Goal: Task Accomplishment & Management: Complete application form

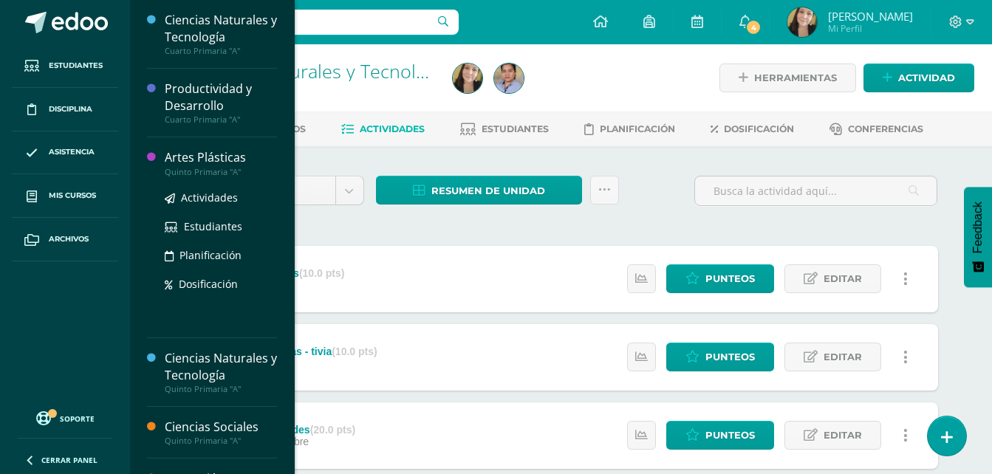
click at [232, 157] on div "Artes Plásticas" at bounding box center [221, 157] width 112 height 17
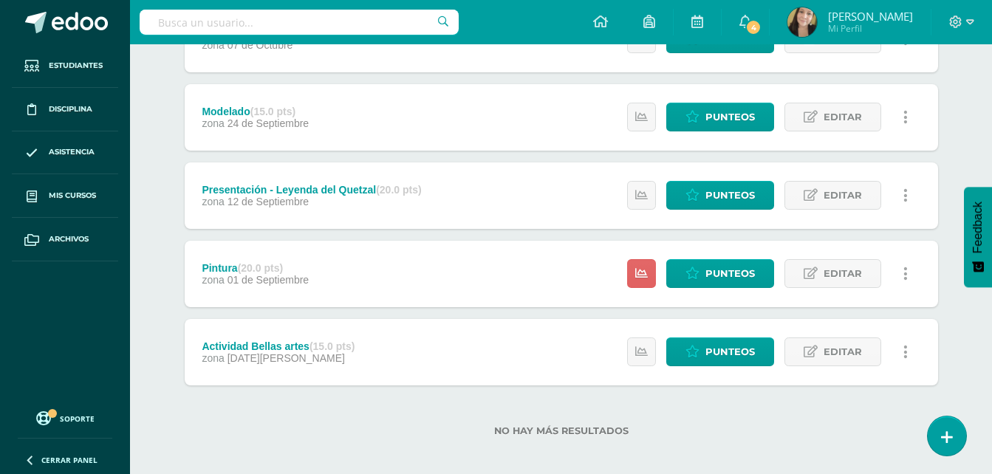
scroll to position [250, 0]
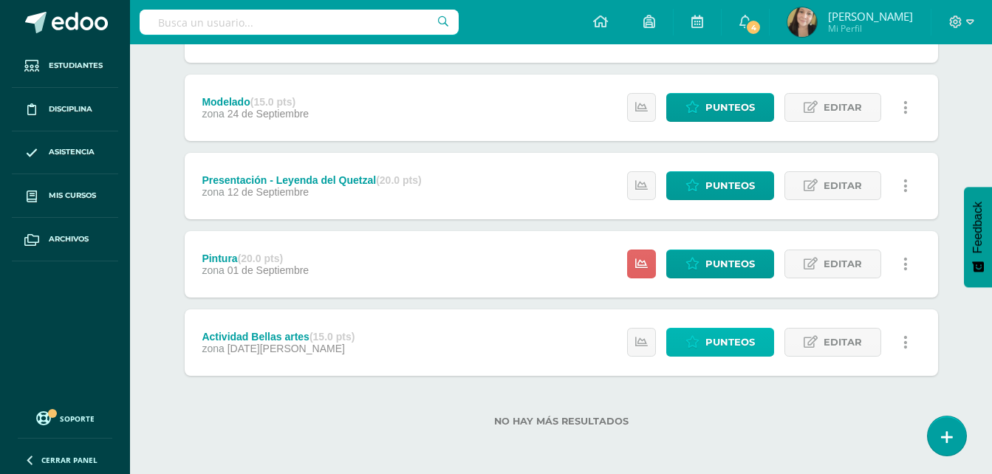
click at [748, 337] on span "Punteos" at bounding box center [729, 342] width 49 height 27
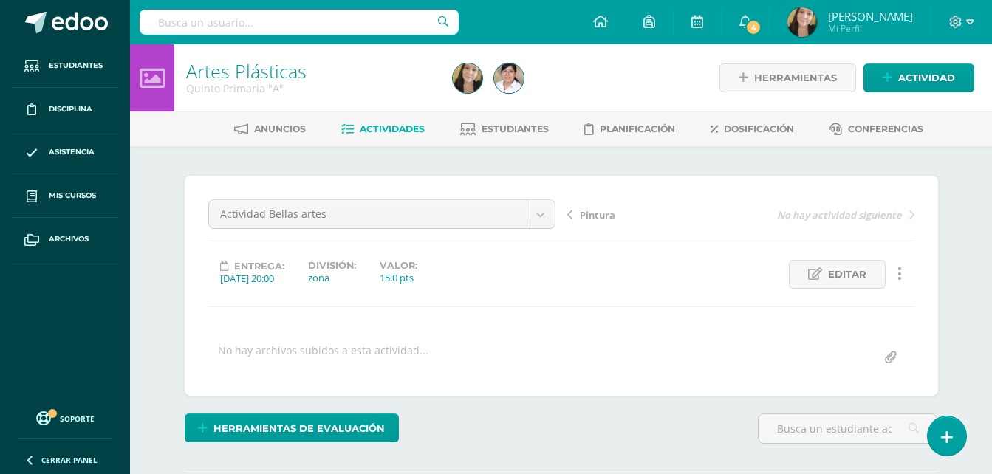
click at [609, 213] on span "Pintura" at bounding box center [597, 214] width 35 height 13
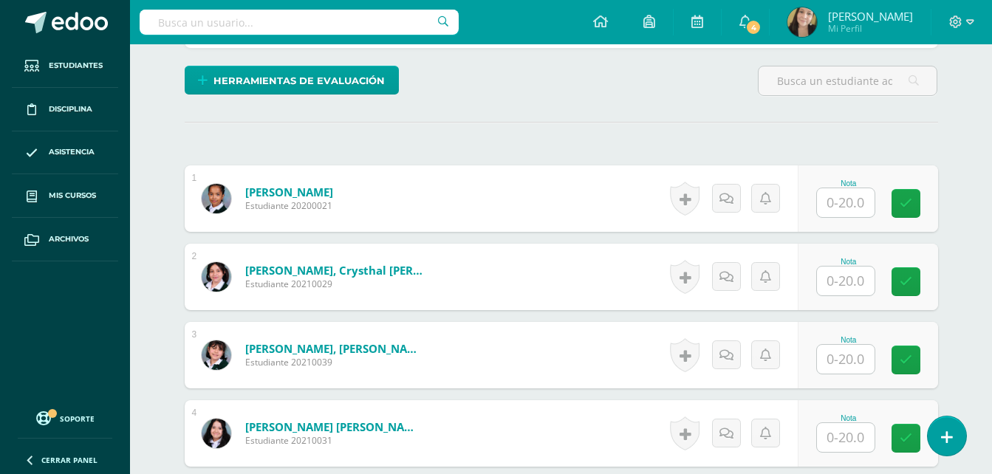
scroll to position [349, 0]
click at [859, 207] on input "text" at bounding box center [846, 202] width 58 height 29
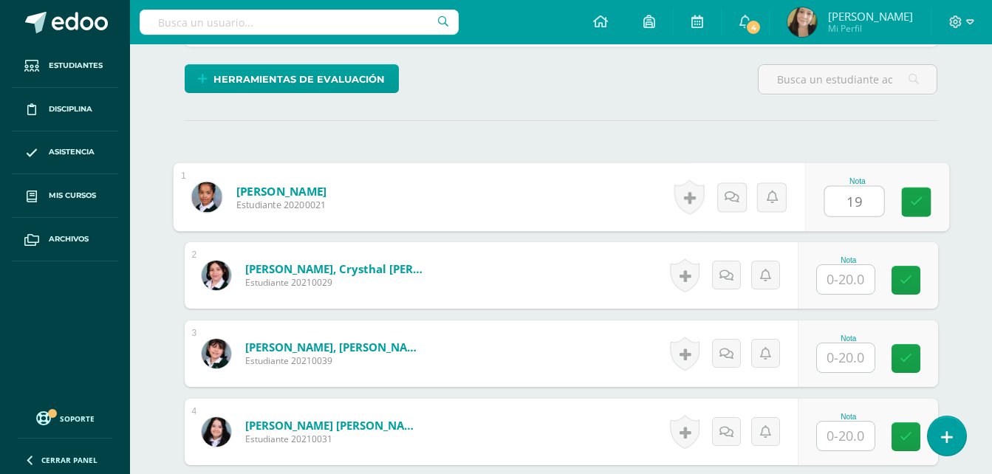
scroll to position [350, 0]
type input "19"
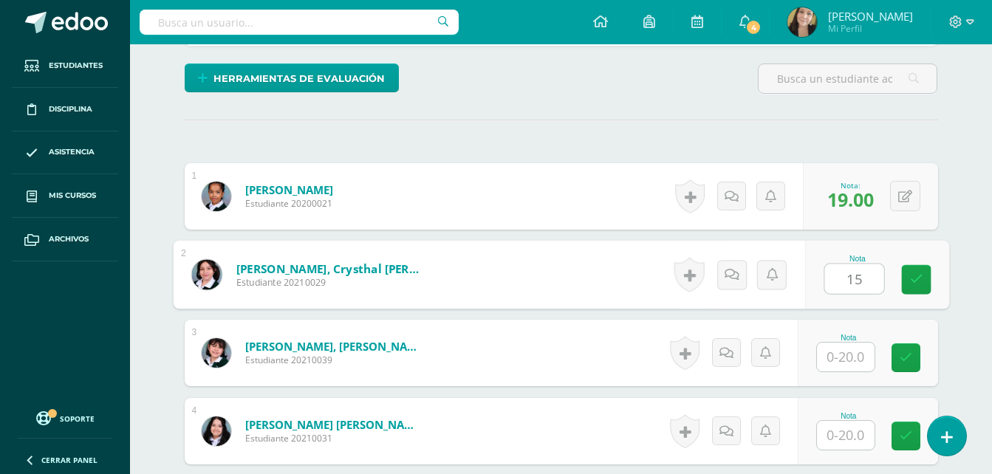
type input "15"
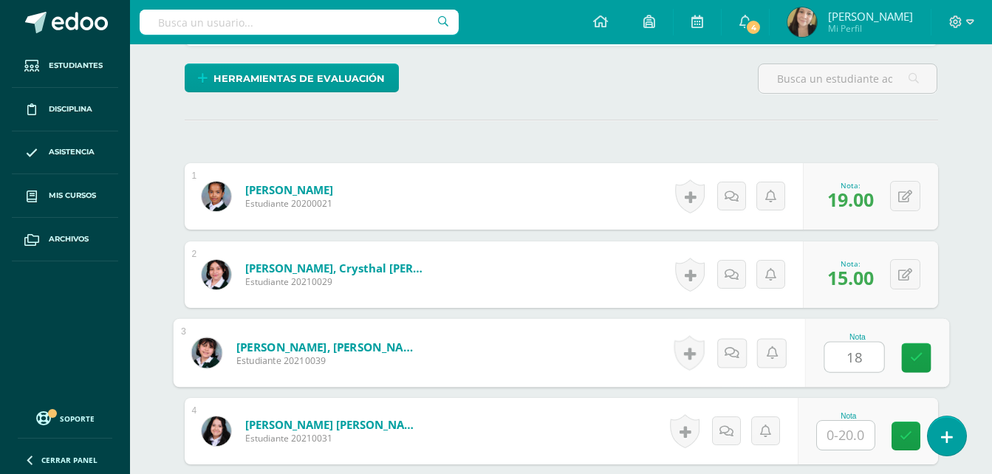
type input "18"
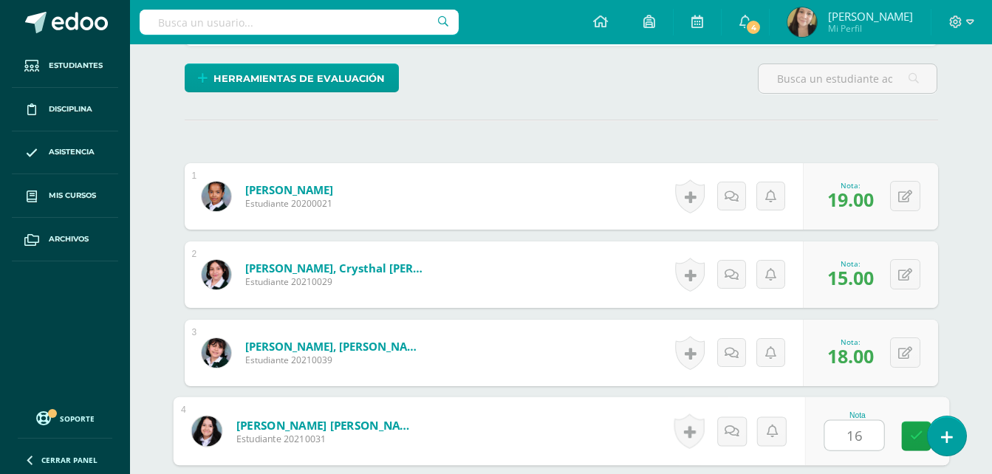
type input "16"
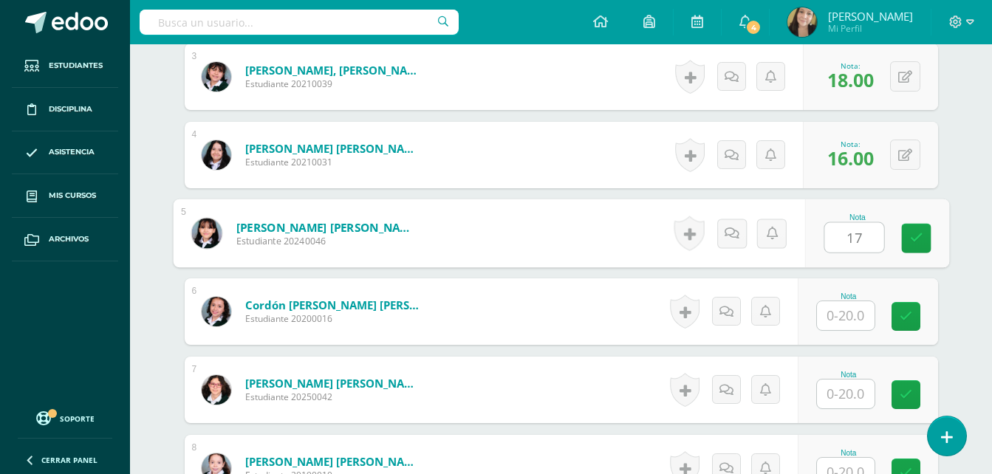
type input "17"
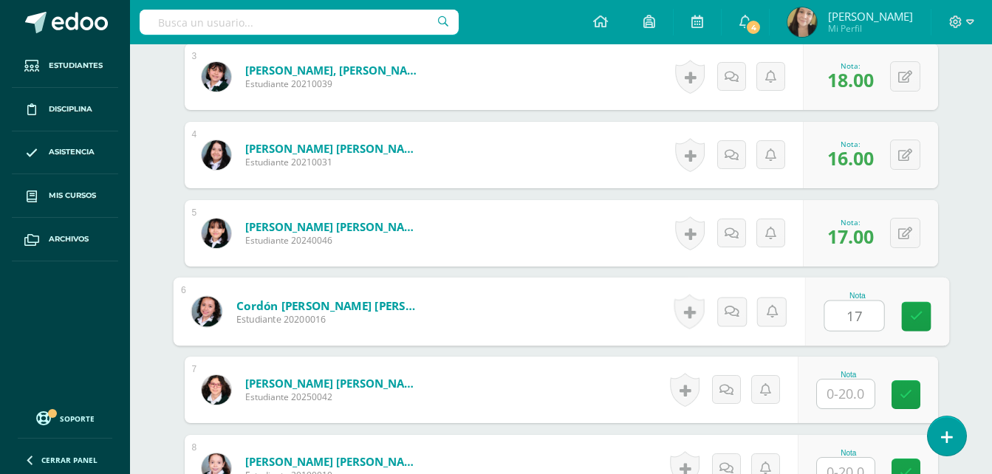
type input "17"
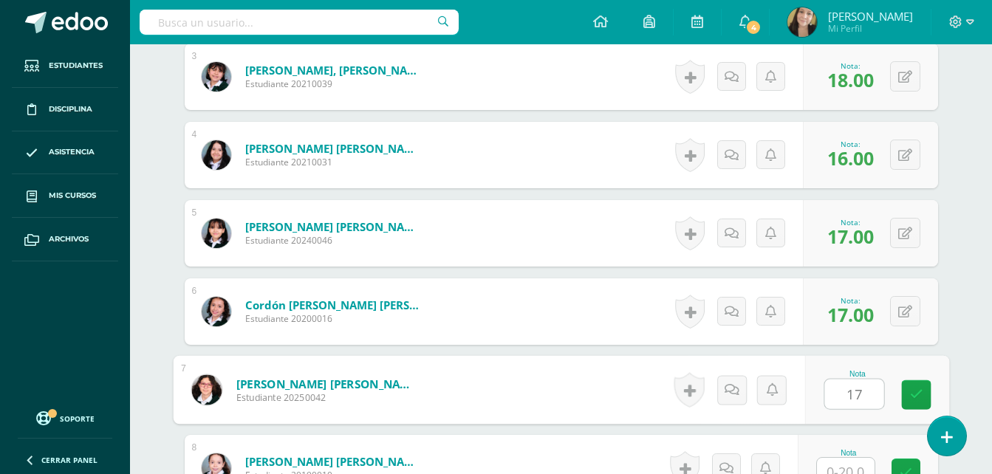
type input "17"
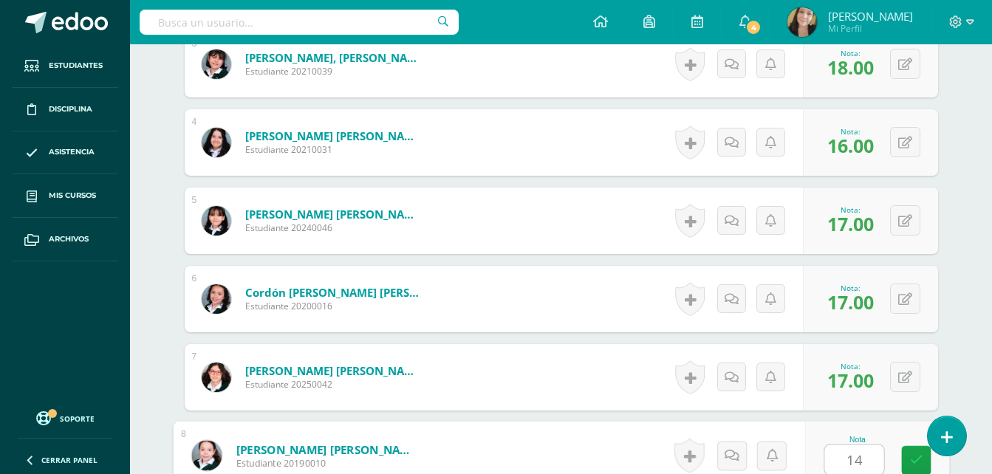
type input "14"
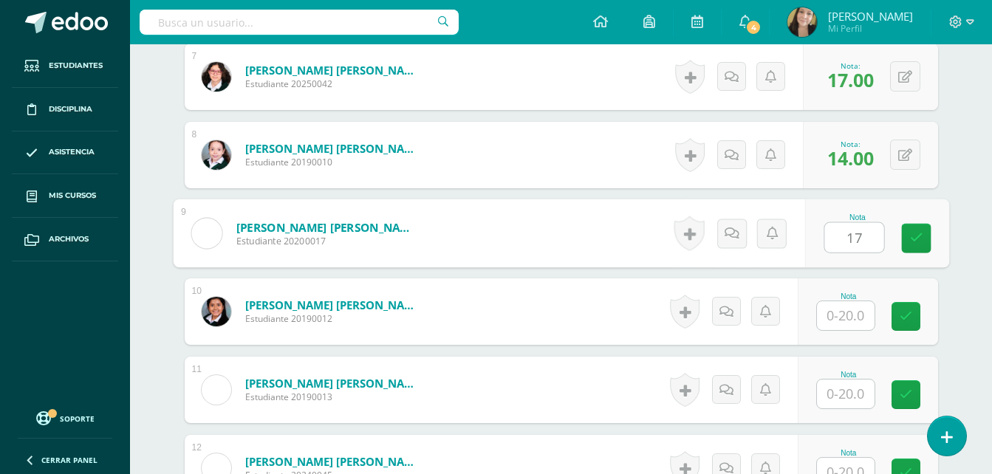
type input "17"
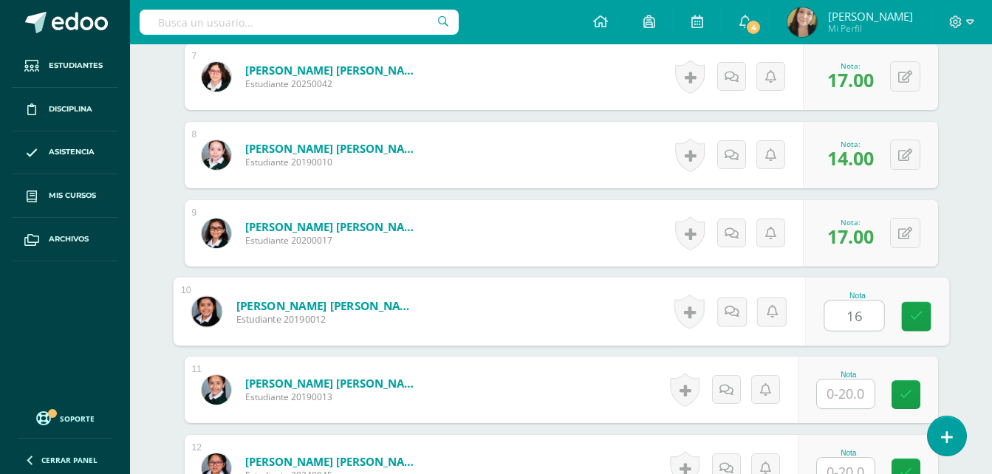
type input "16"
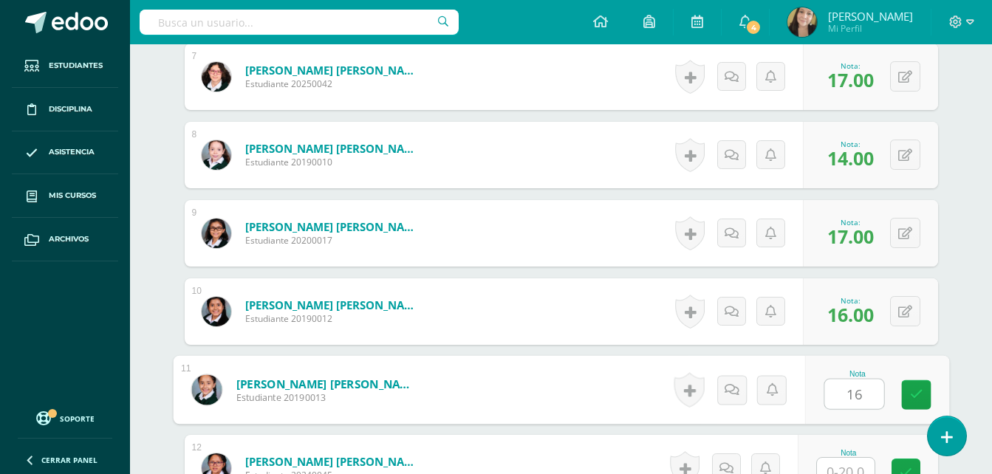
type input "16"
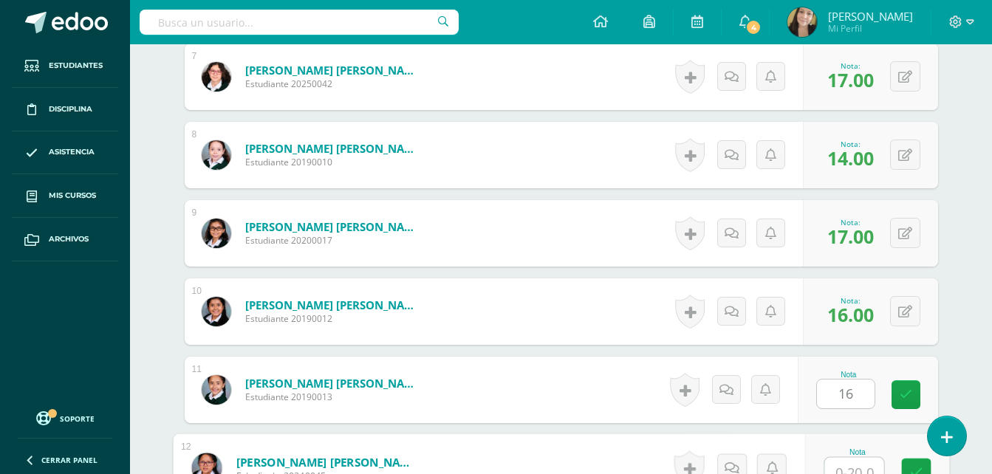
scroll to position [952, 0]
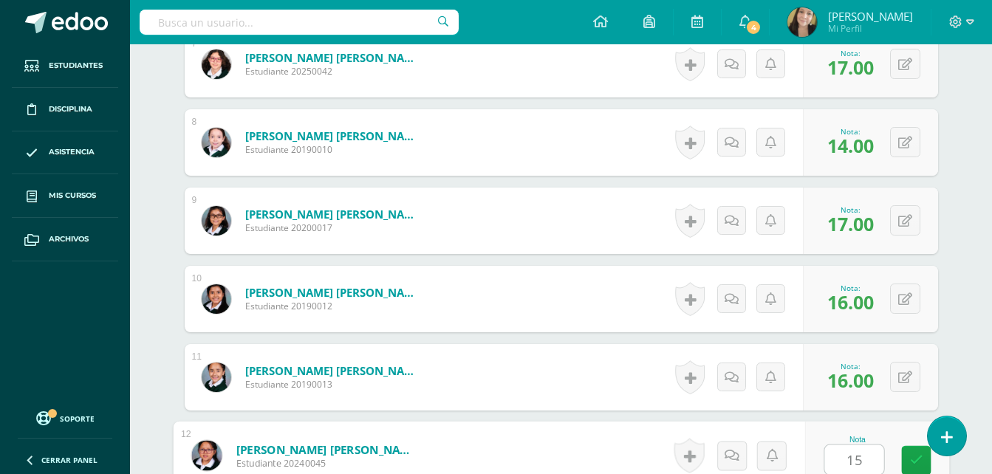
type input "15"
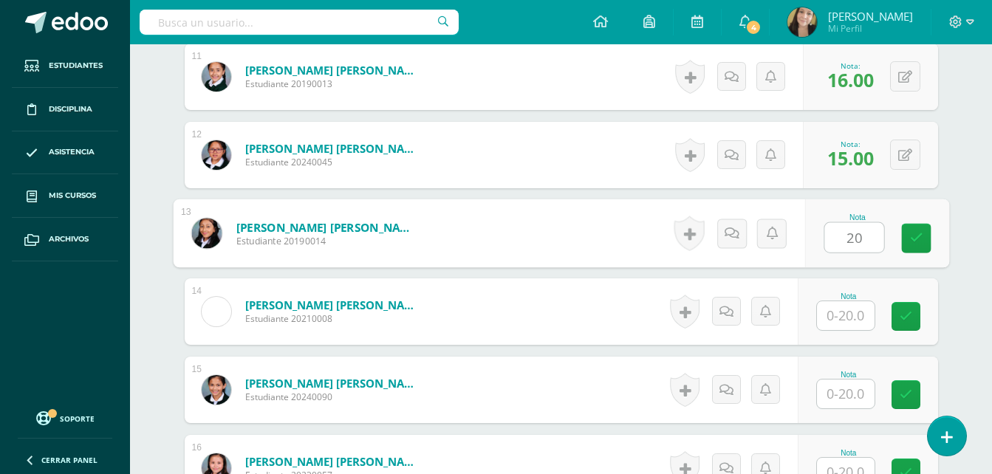
type input "20"
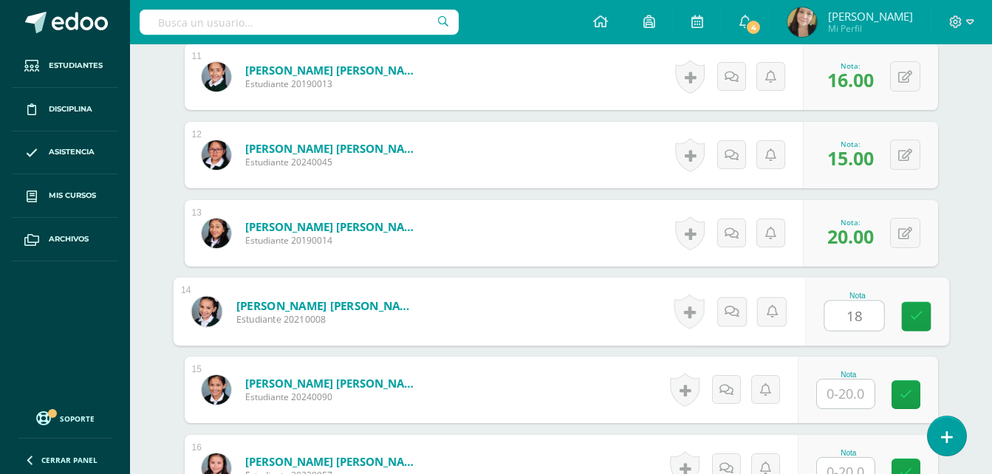
type input "18"
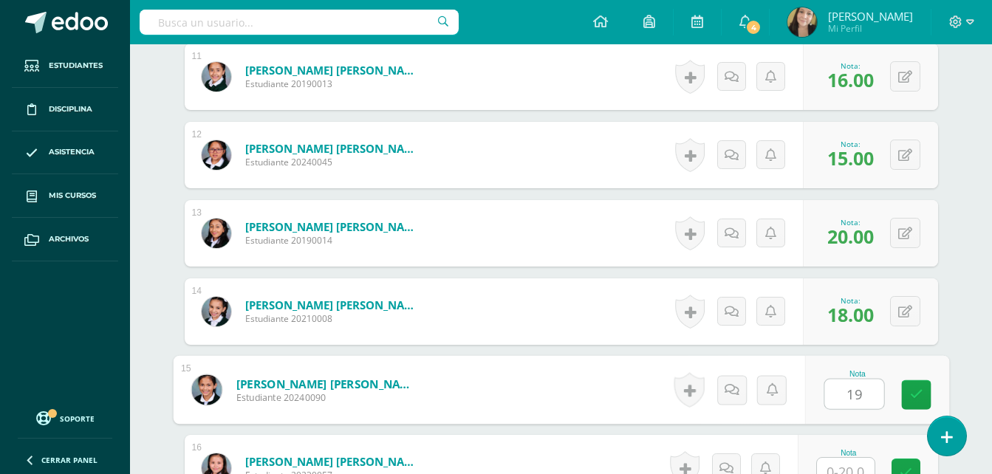
type input "19"
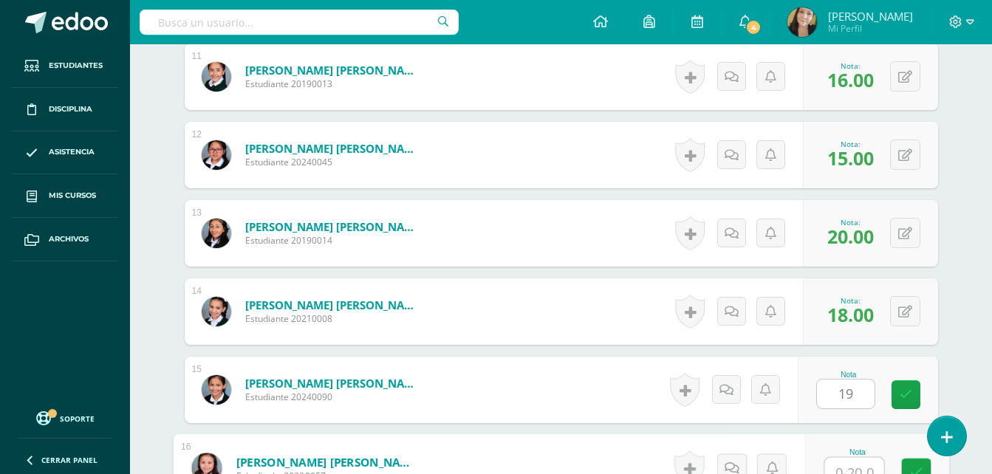
scroll to position [1265, 0]
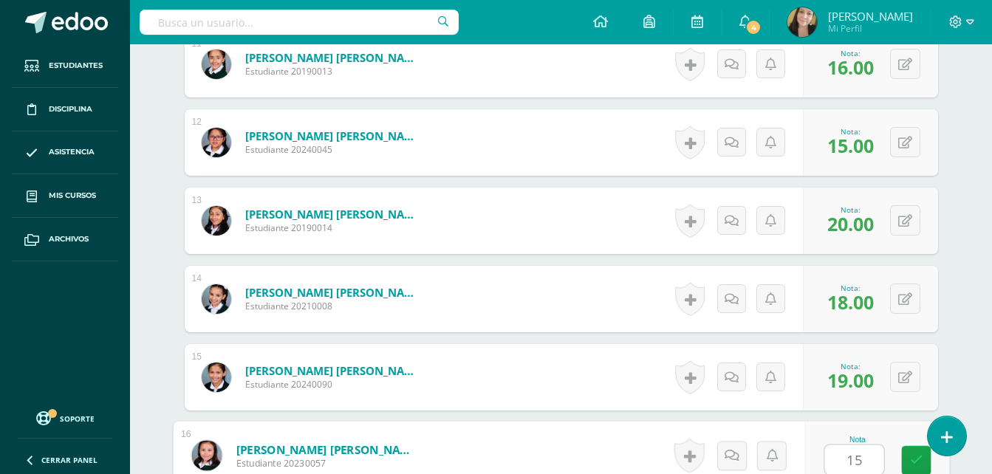
type input "15"
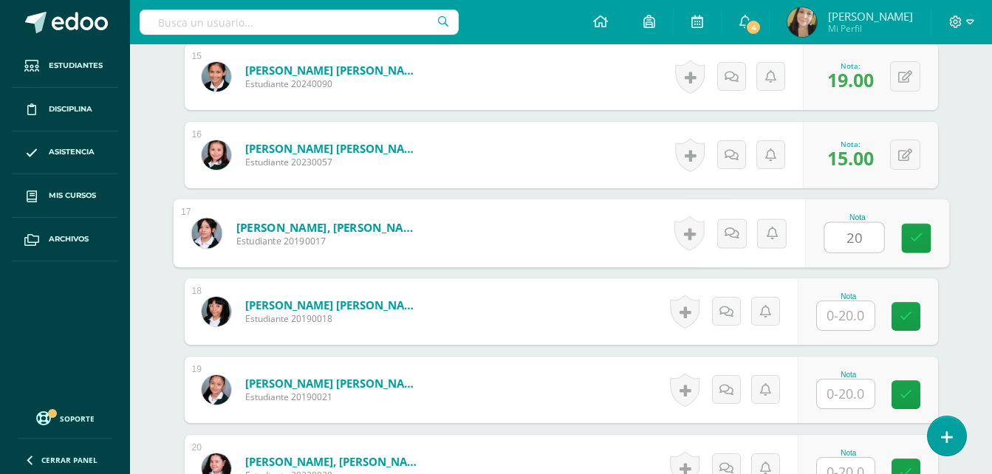
type input "20"
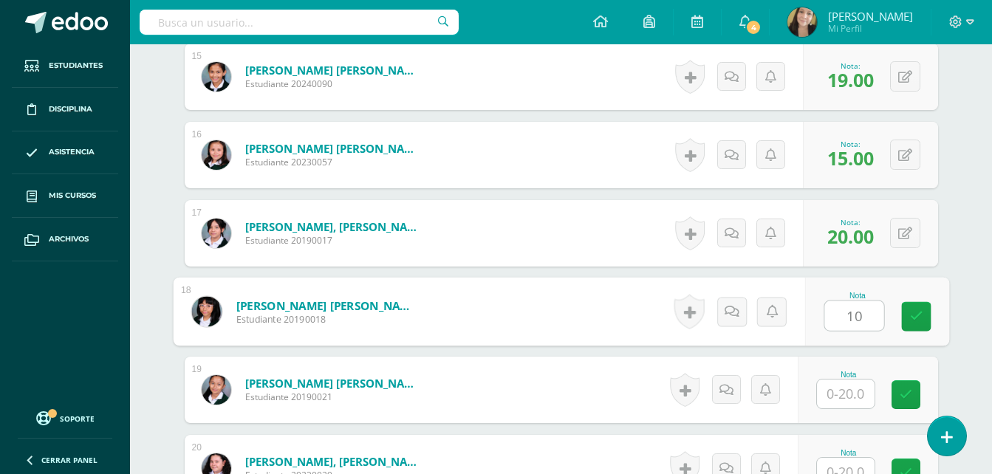
type input "10"
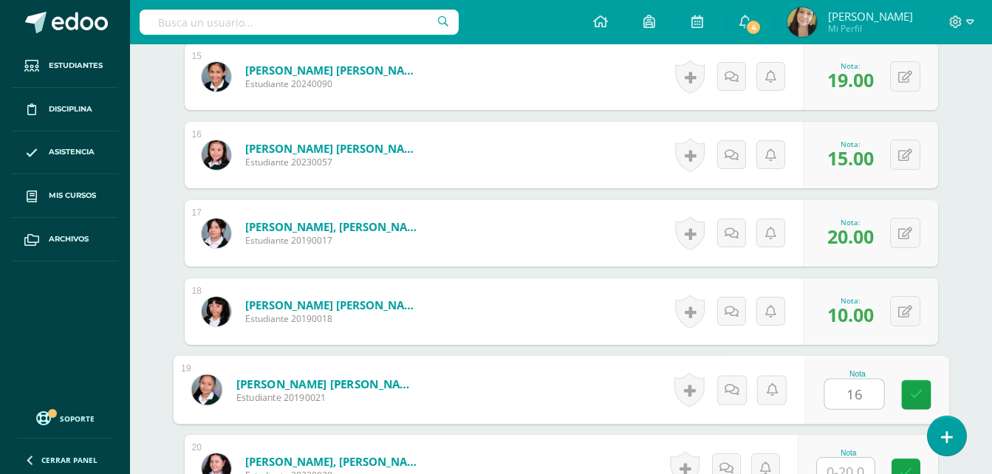
type input "16"
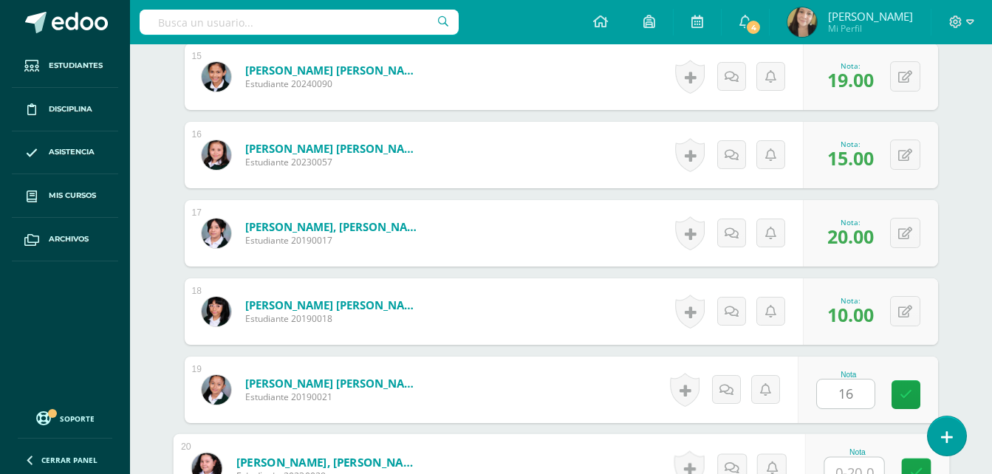
scroll to position [1579, 0]
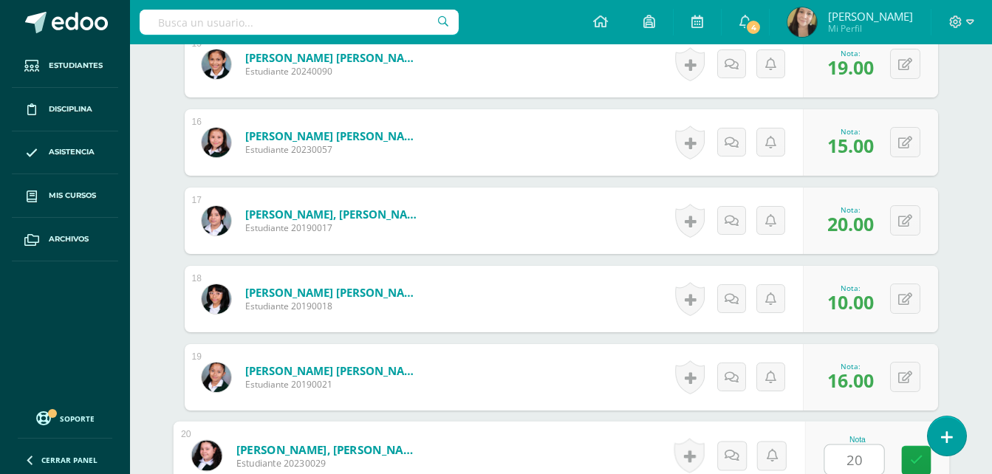
type input "20"
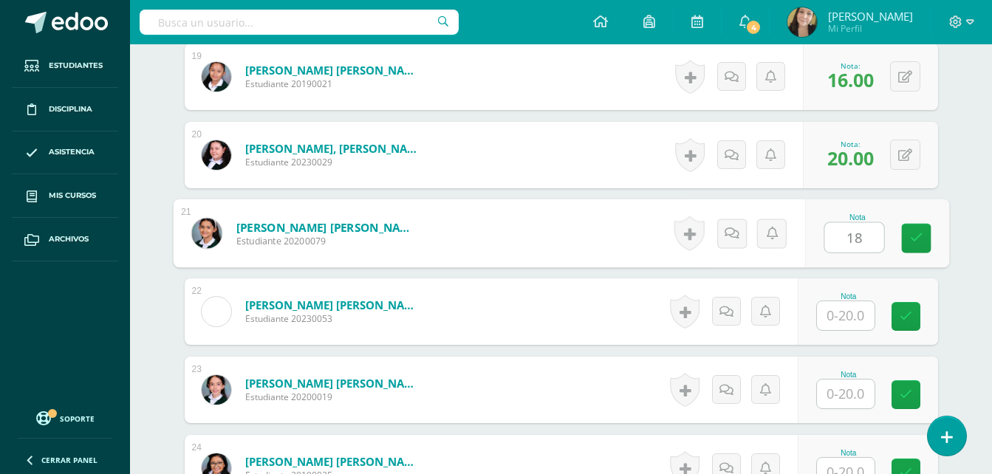
type input "18"
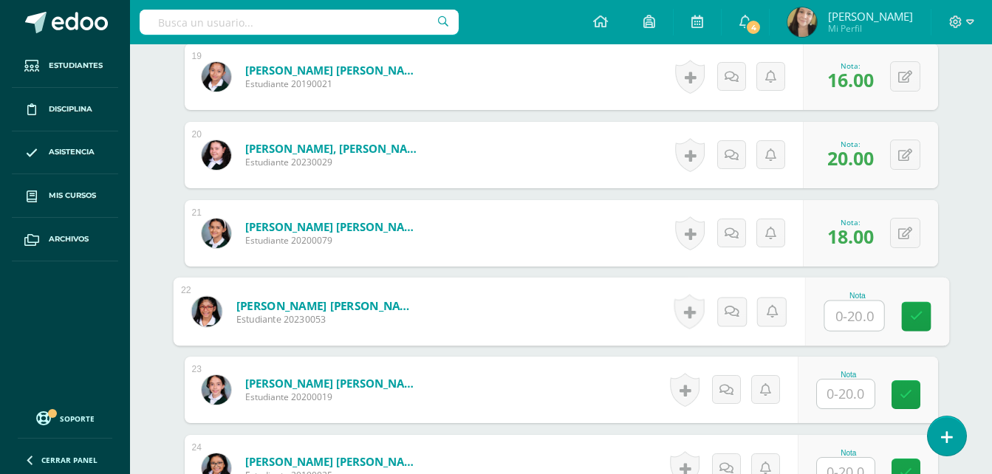
click at [855, 403] on input "text" at bounding box center [846, 394] width 58 height 29
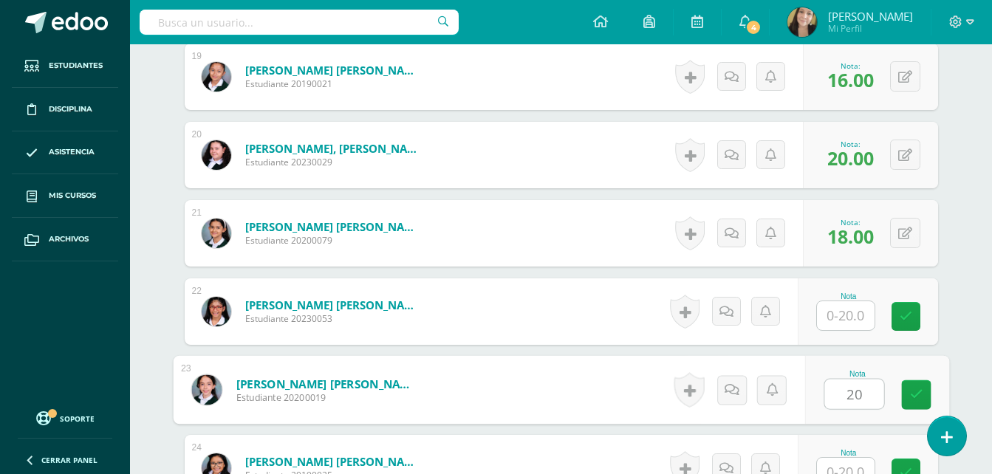
type input "20"
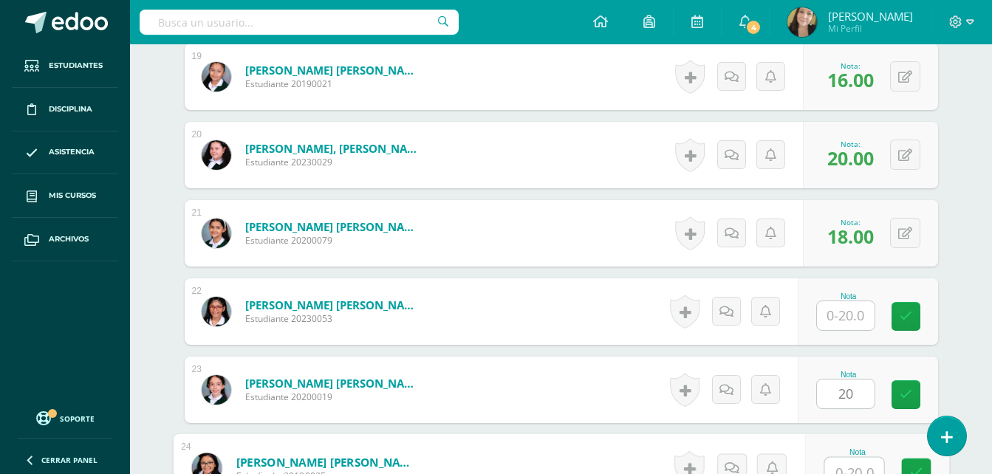
scroll to position [1892, 0]
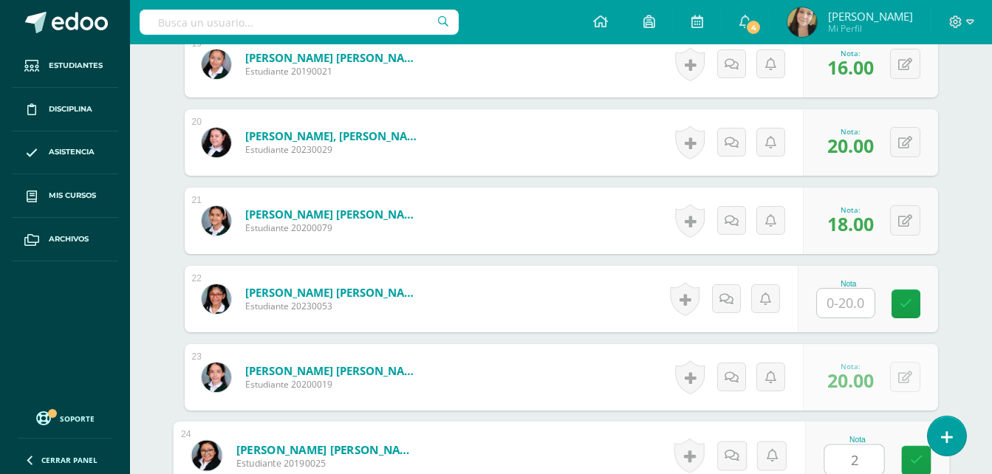
type input "20"
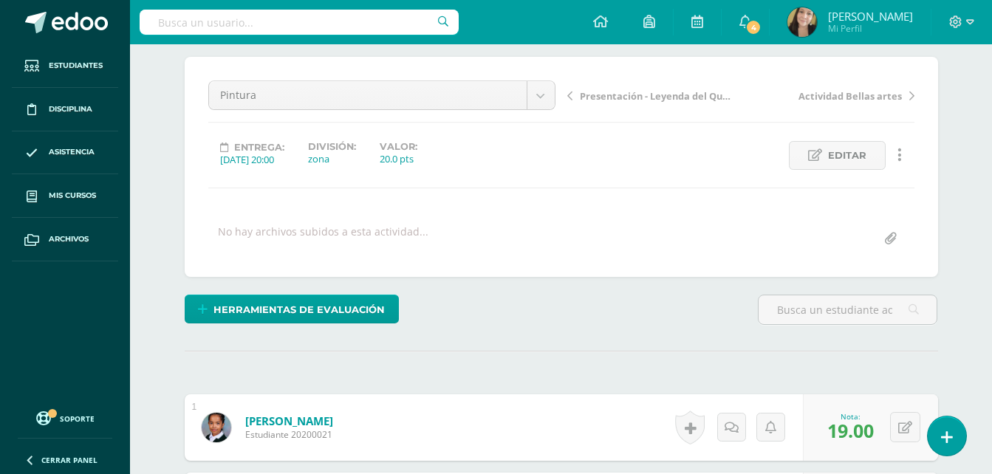
scroll to position [0, 0]
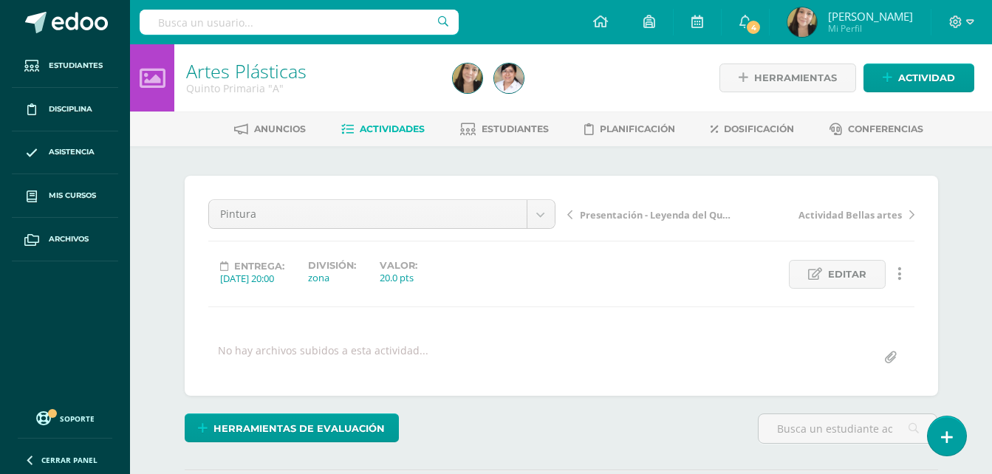
click at [636, 212] on span "Presentación - Leyenda del Quetzal" at bounding box center [658, 214] width 157 height 13
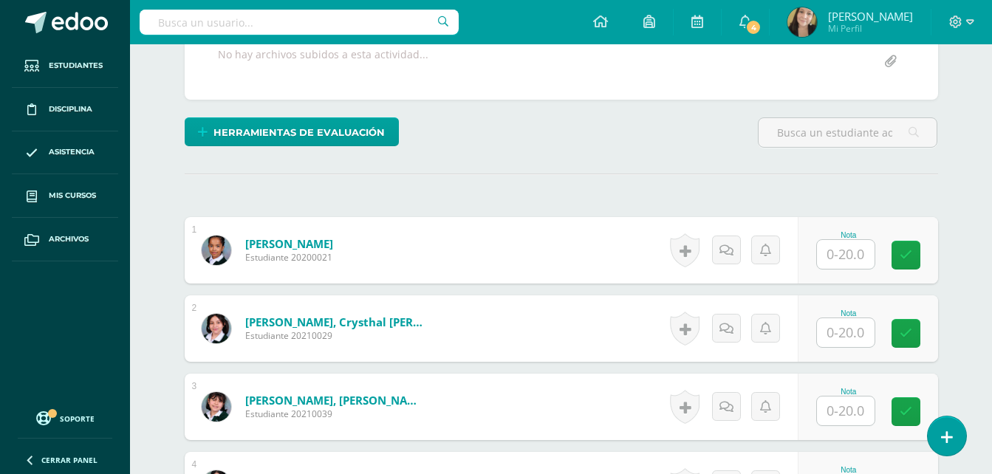
scroll to position [297, 0]
click at [870, 259] on input "text" at bounding box center [846, 253] width 58 height 29
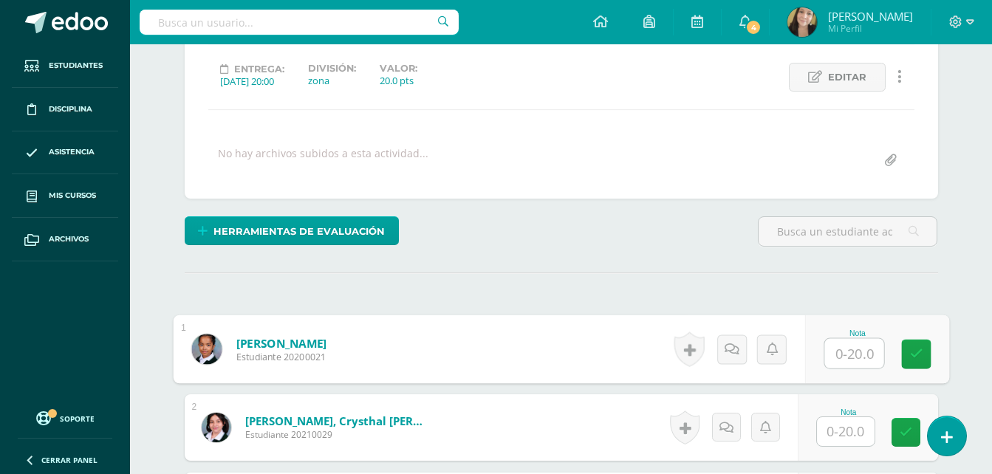
scroll to position [223, 0]
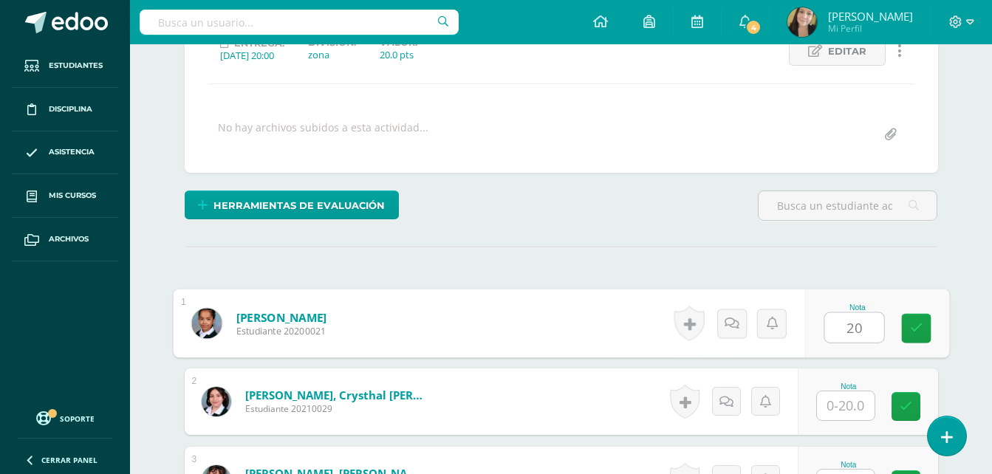
type input "20"
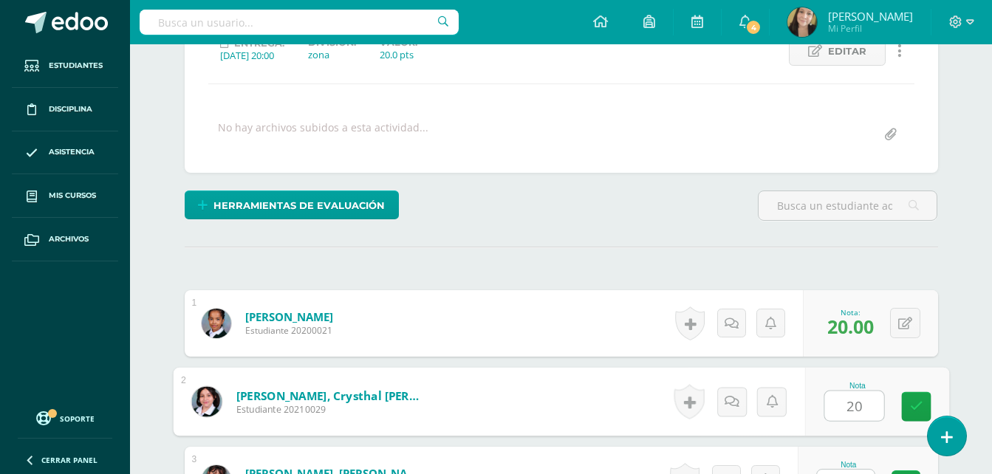
type input "20"
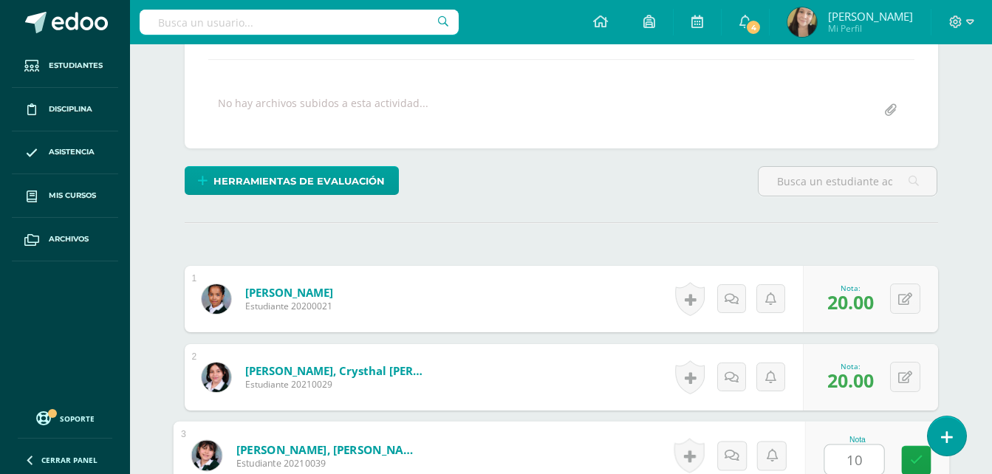
type input "10"
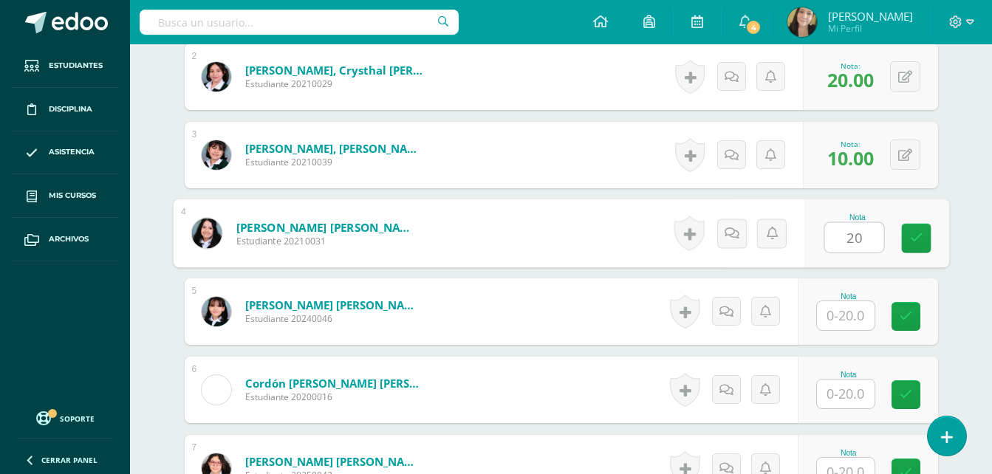
type input "20"
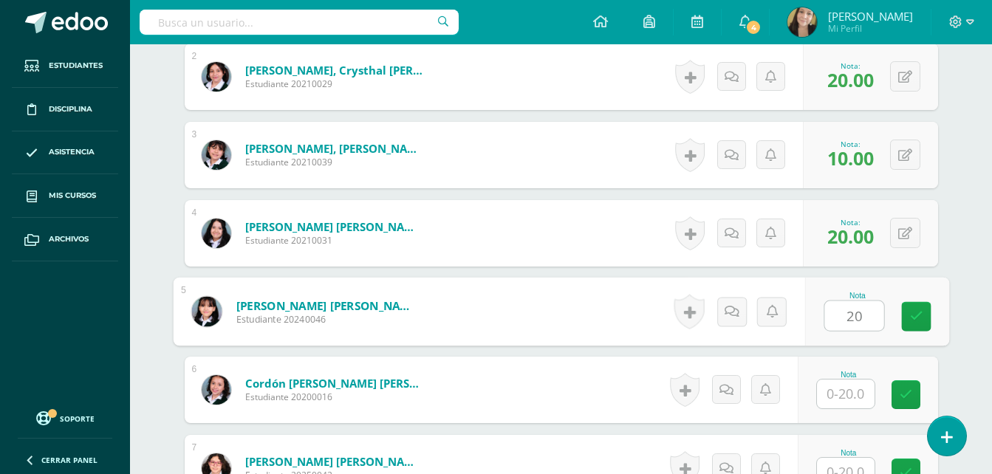
type input "20"
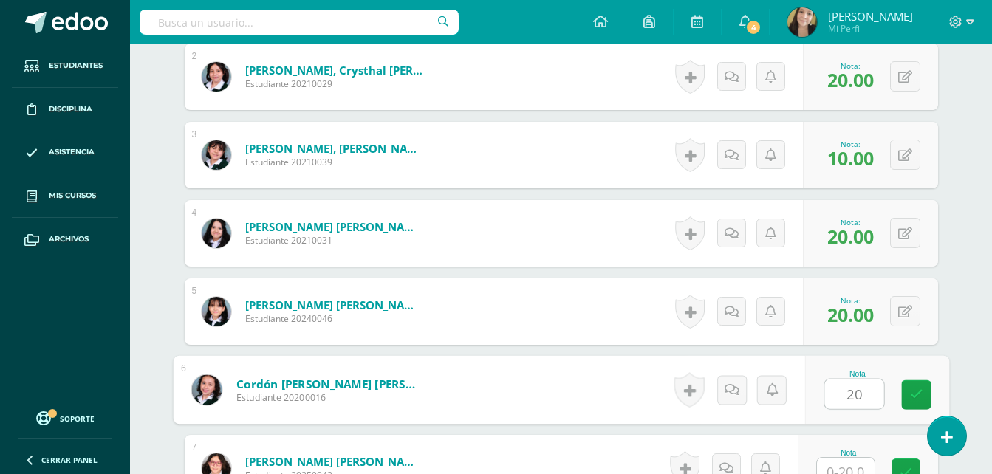
type input "20"
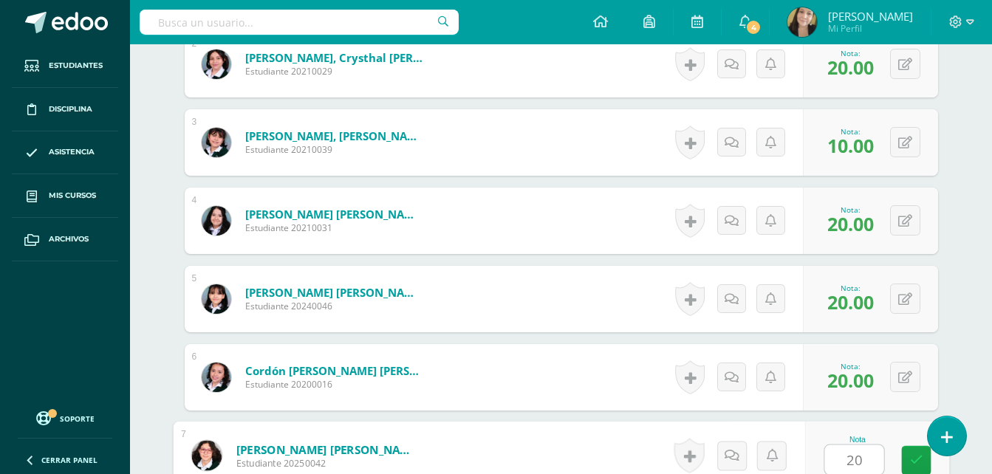
type input "20"
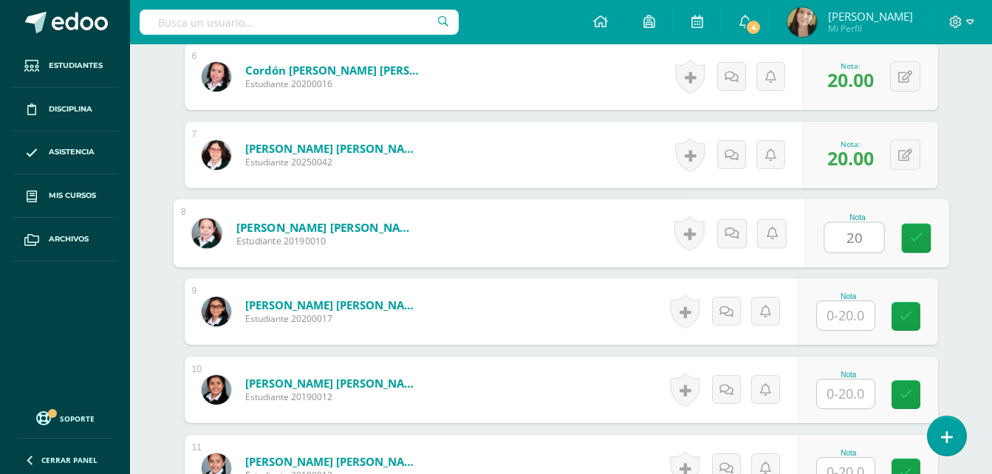
type input "20"
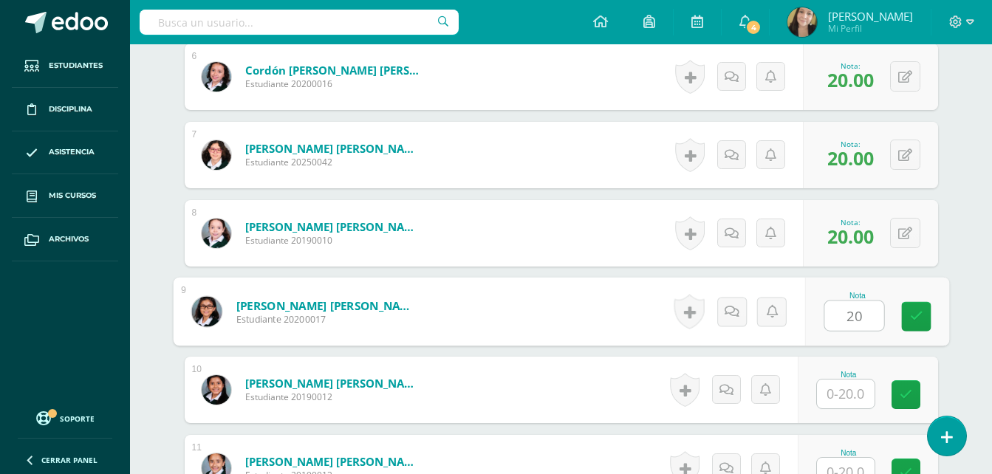
type input "20"
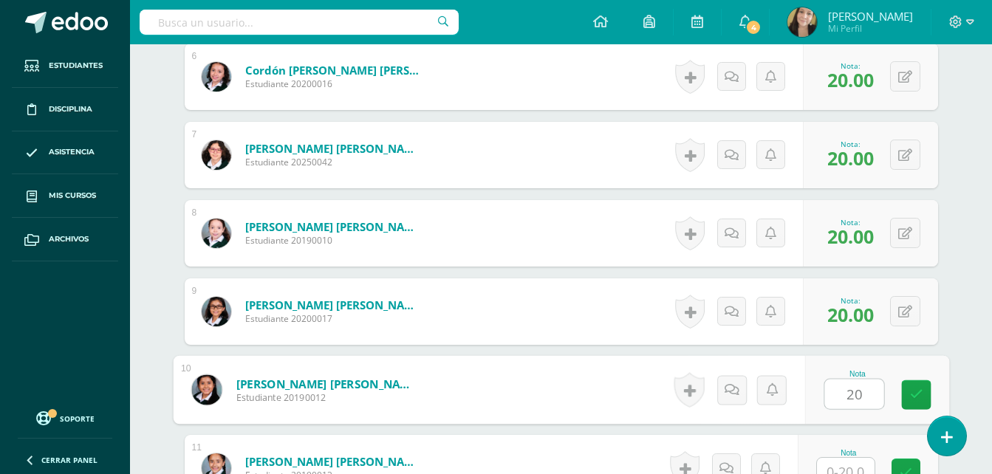
type input "20"
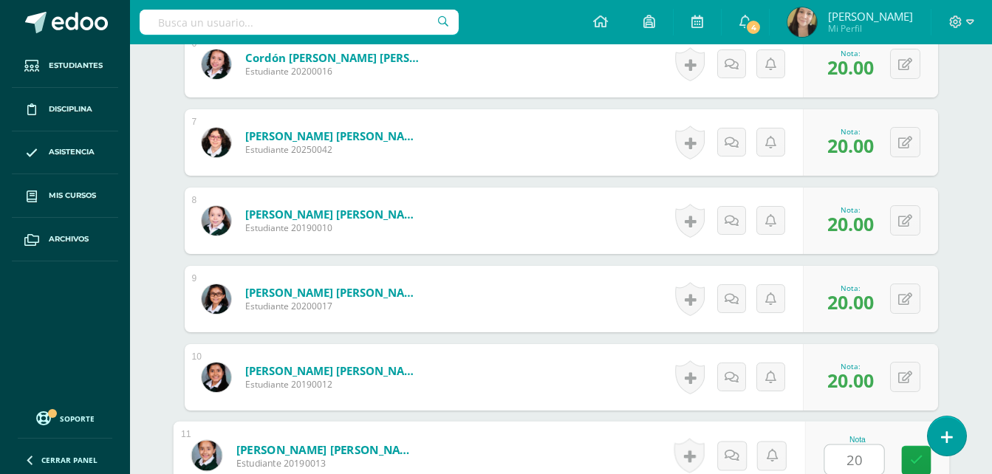
type input "20"
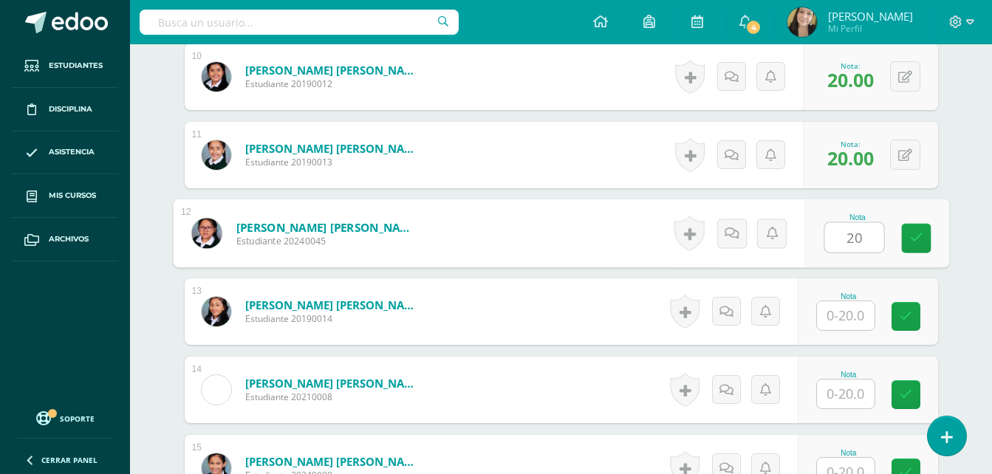
type input "20"
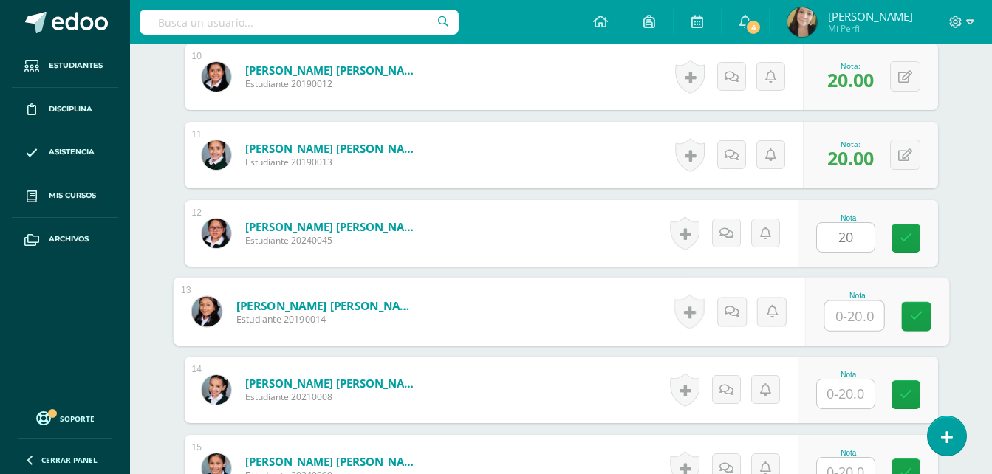
type input "1"
type input "20"
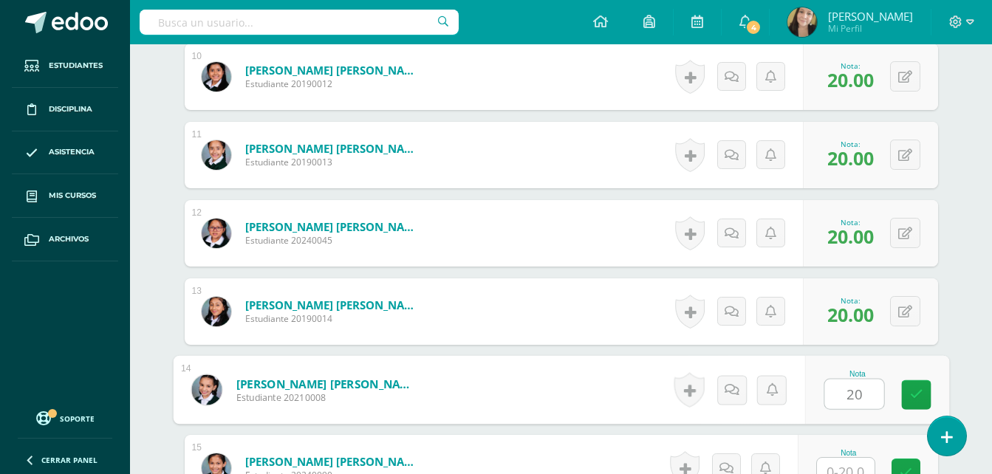
type input "20"
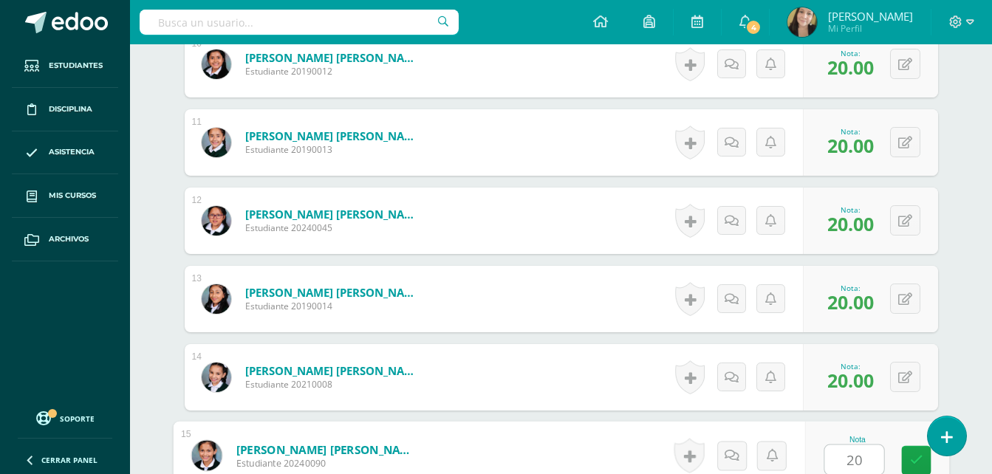
type input "20"
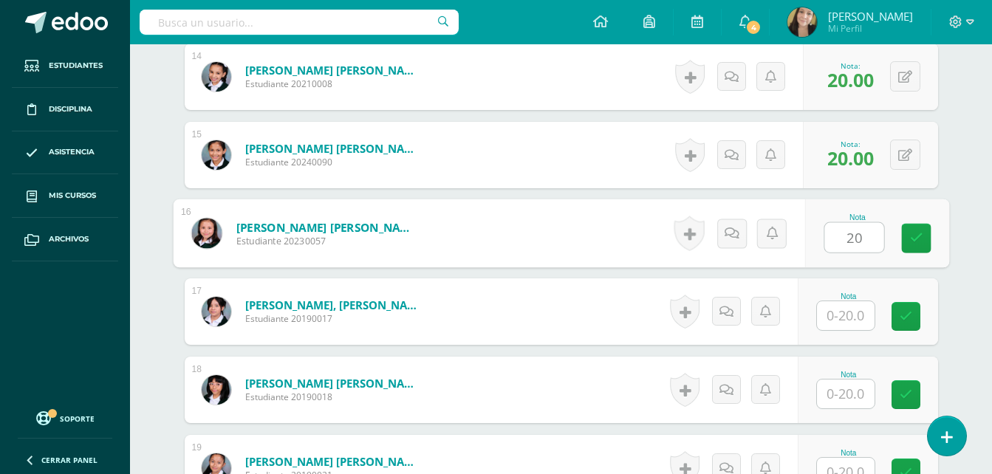
type input "20"
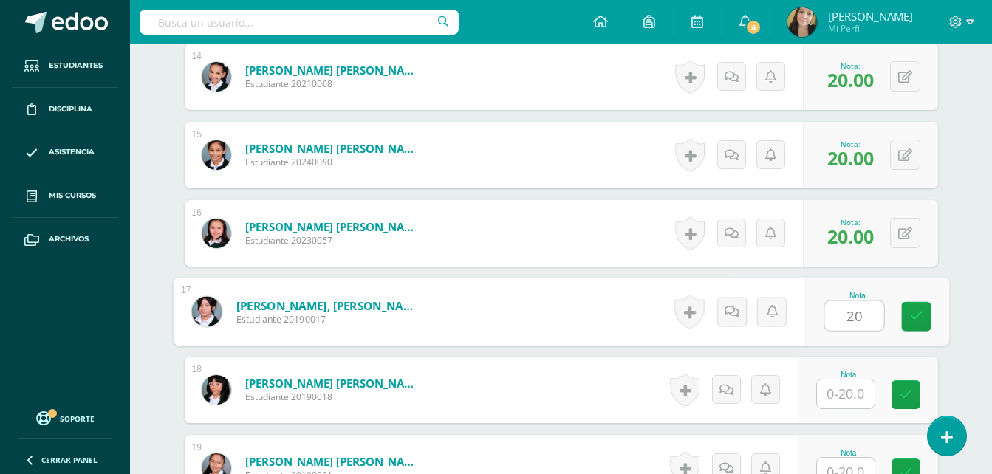
type input "20"
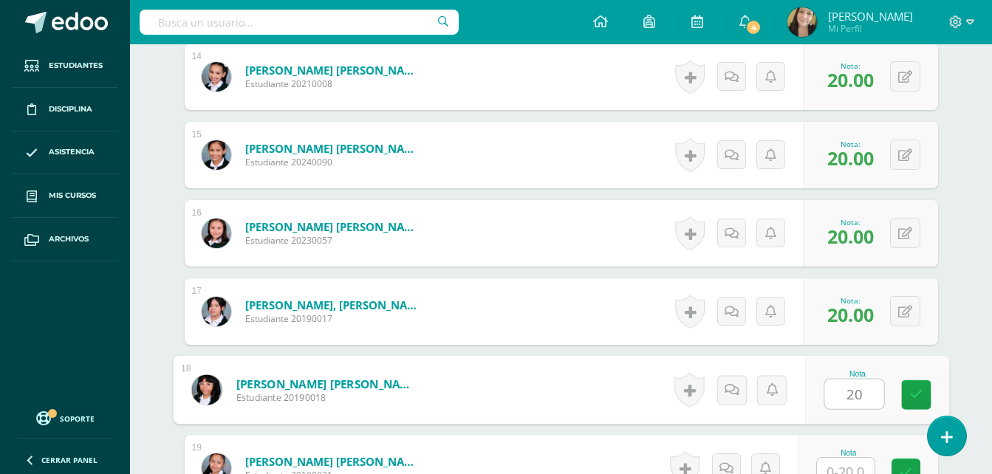
type input "20"
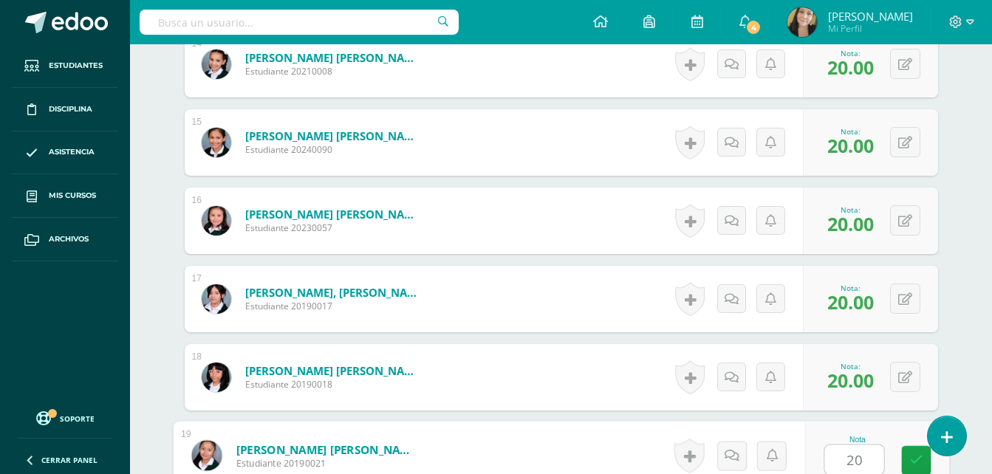
type input "20"
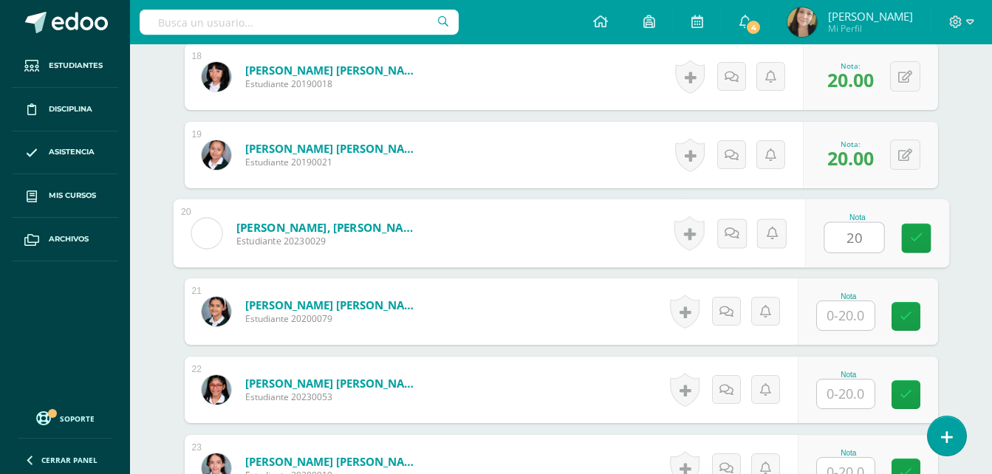
type input "20"
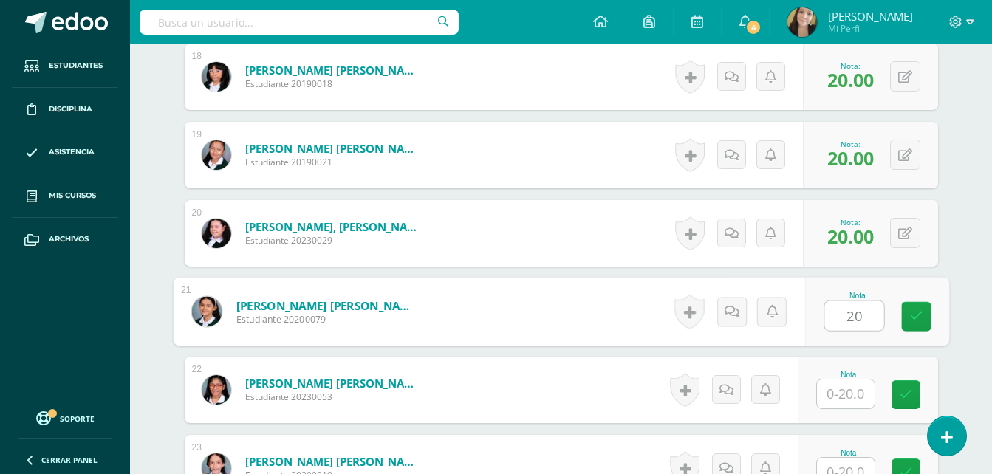
type input "20"
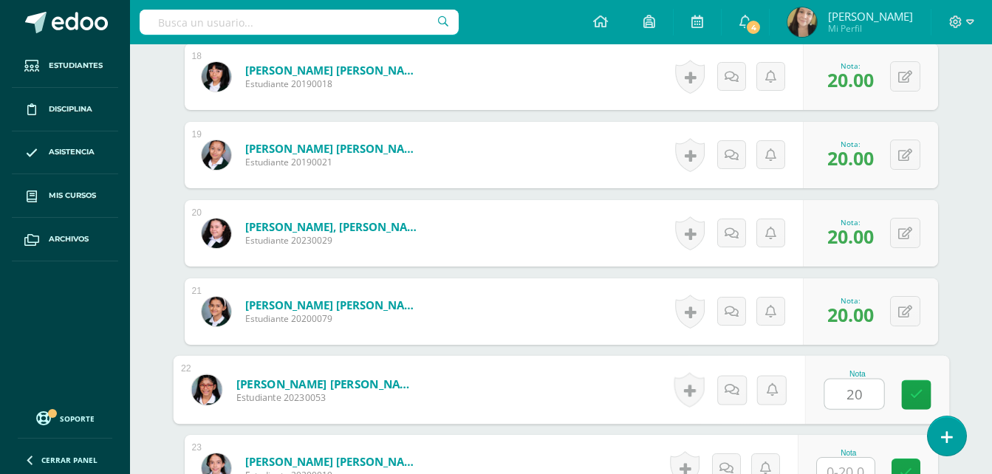
type input "20"
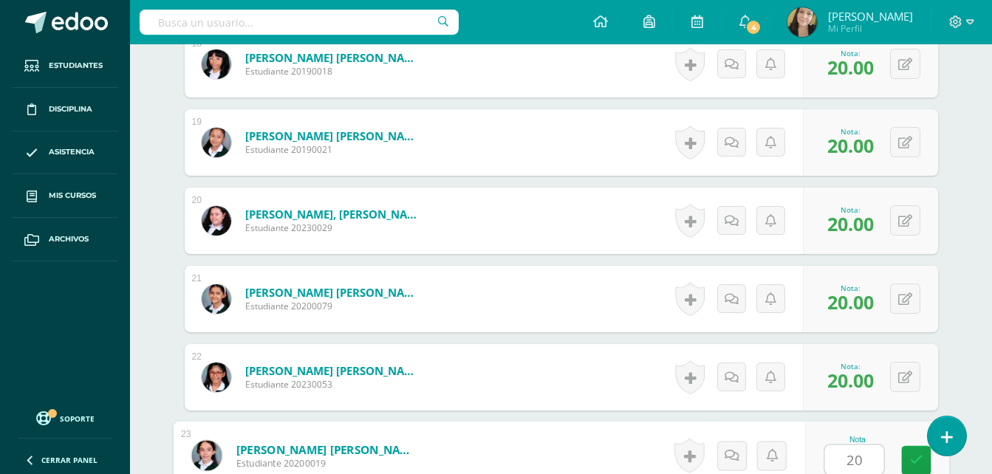
type input "20"
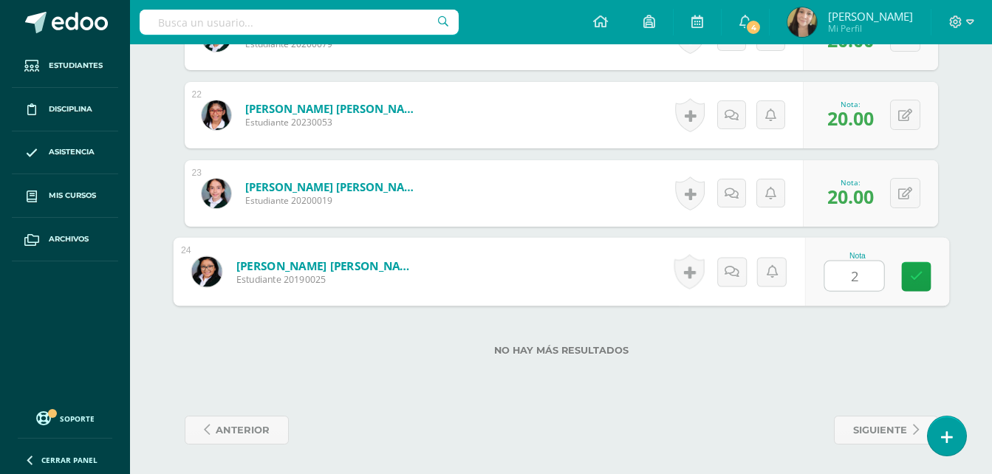
type input "20"
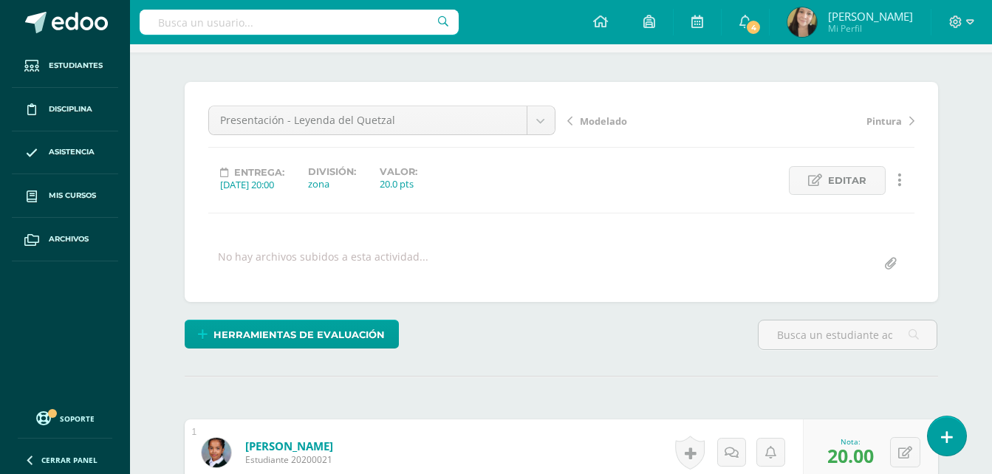
scroll to position [0, 0]
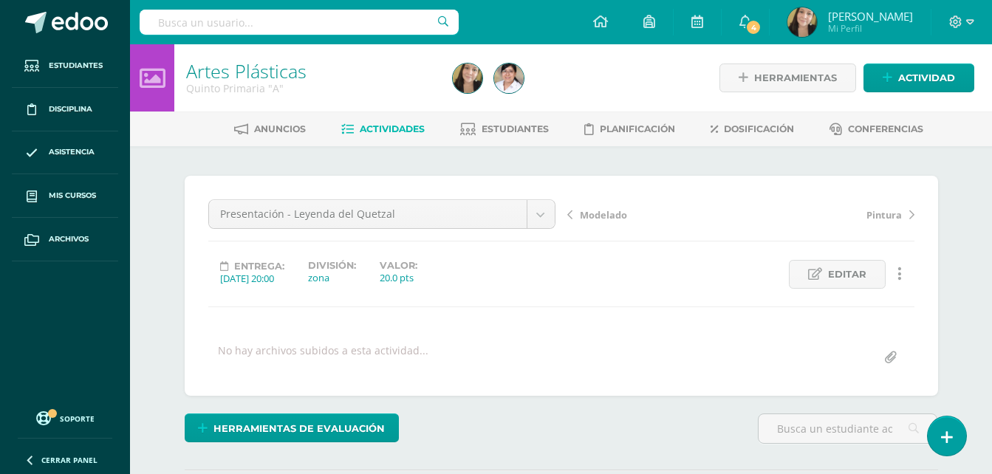
click at [612, 215] on span "Modelado" at bounding box center [603, 214] width 47 height 13
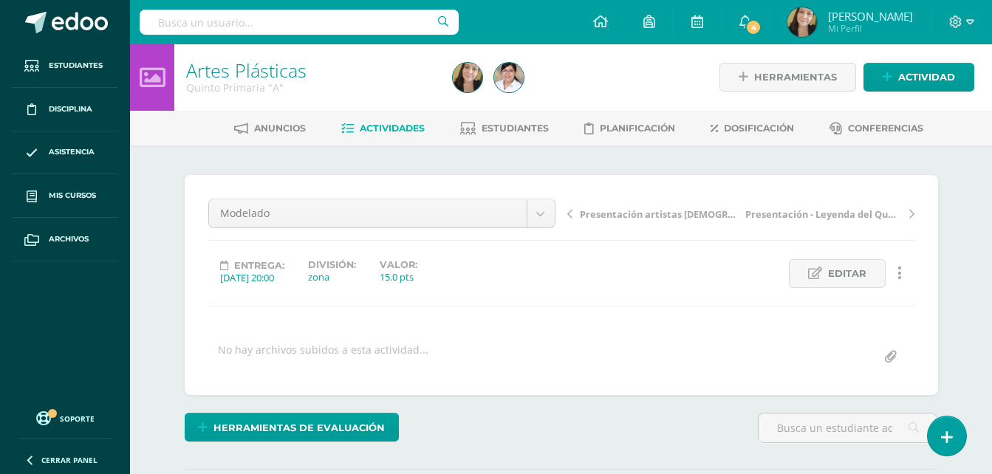
scroll to position [1, 0]
click at [818, 270] on icon at bounding box center [815, 273] width 14 height 13
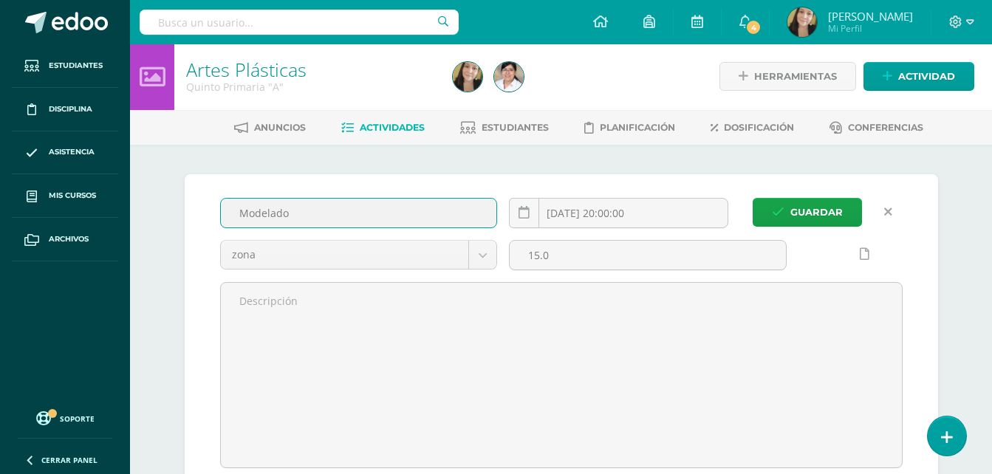
drag, startPoint x: 322, startPoint y: 209, endPoint x: 213, endPoint y: 215, distance: 108.7
click at [214, 215] on div "Modelado" at bounding box center [359, 219] width 290 height 42
type input "Autobiografía"
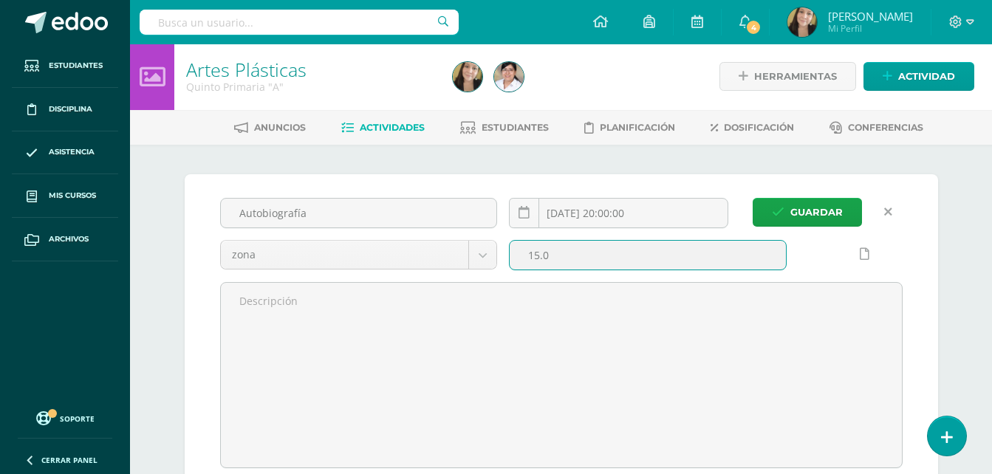
drag, startPoint x: 563, startPoint y: 246, endPoint x: 520, endPoint y: 264, distance: 46.4
click at [520, 264] on input "15.0" at bounding box center [648, 255] width 276 height 29
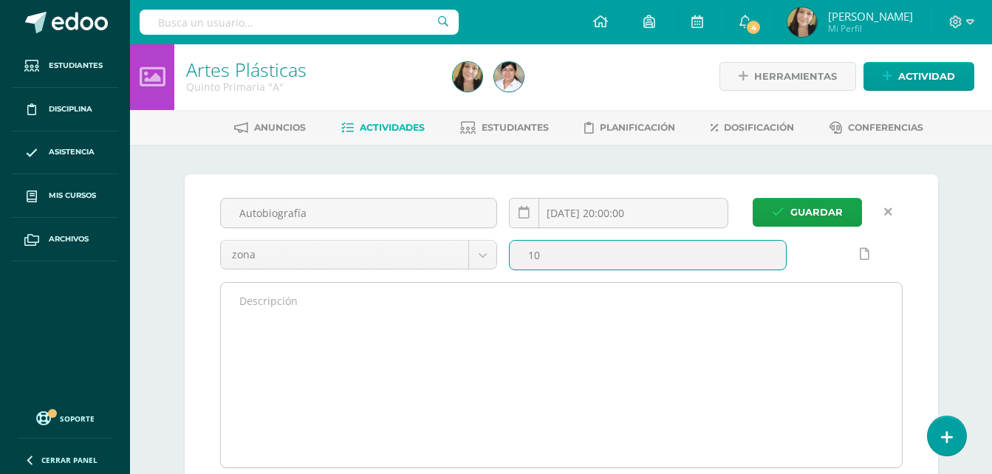
type input "10"
click at [843, 361] on textarea at bounding box center [561, 375] width 681 height 185
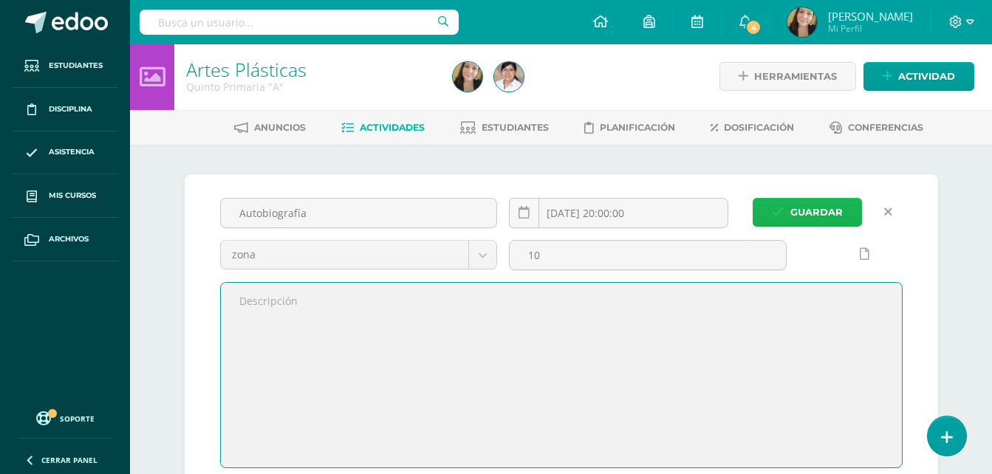
click at [822, 200] on span "Guardar" at bounding box center [816, 212] width 52 height 27
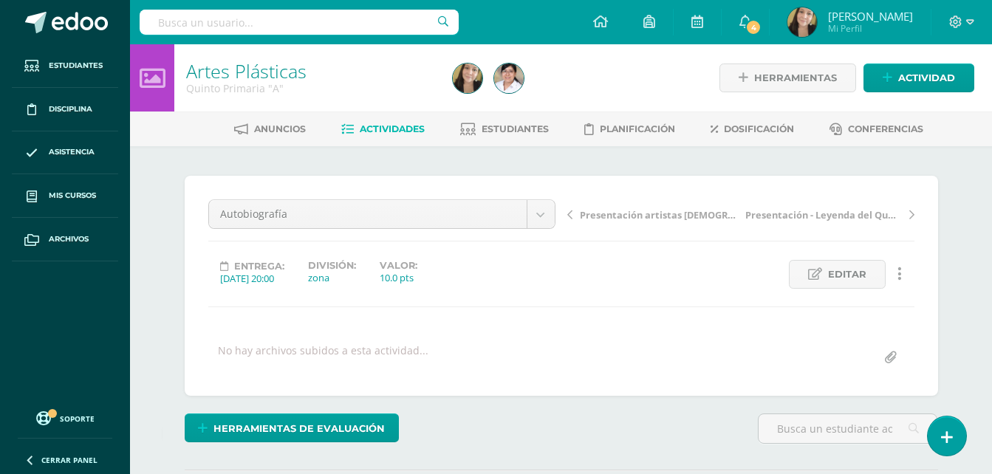
click at [382, 124] on span "Actividades" at bounding box center [392, 128] width 65 height 11
